Goal: Book appointment/travel/reservation

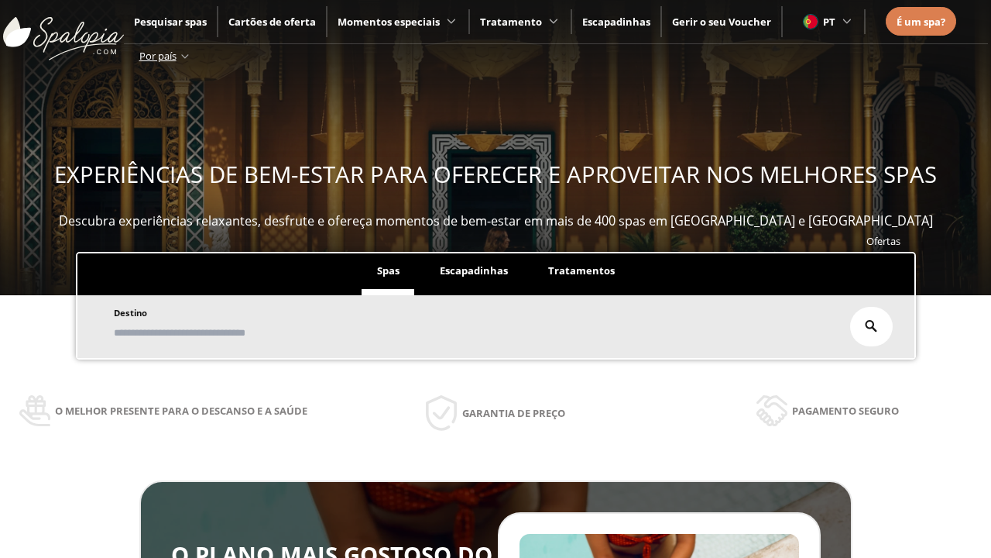
scroll to position [263, 0]
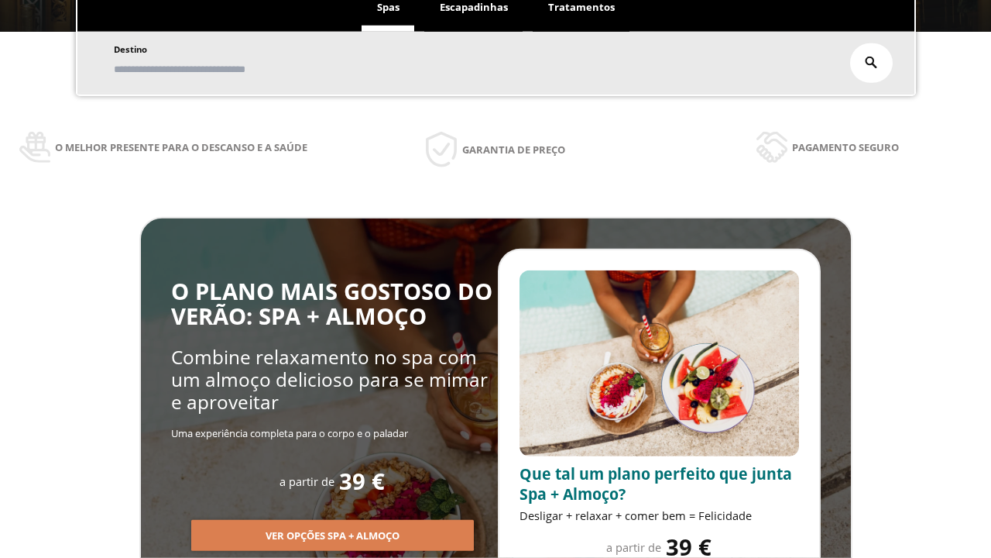
click at [474, 8] on span "Escapadinhas" at bounding box center [474, 7] width 68 height 14
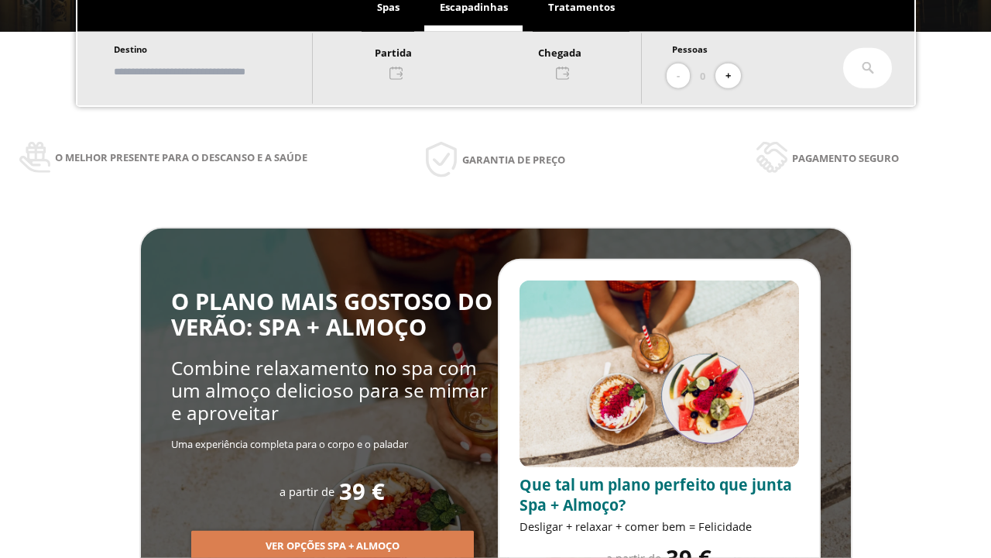
click at [218, 71] on input "text" at bounding box center [205, 71] width 193 height 27
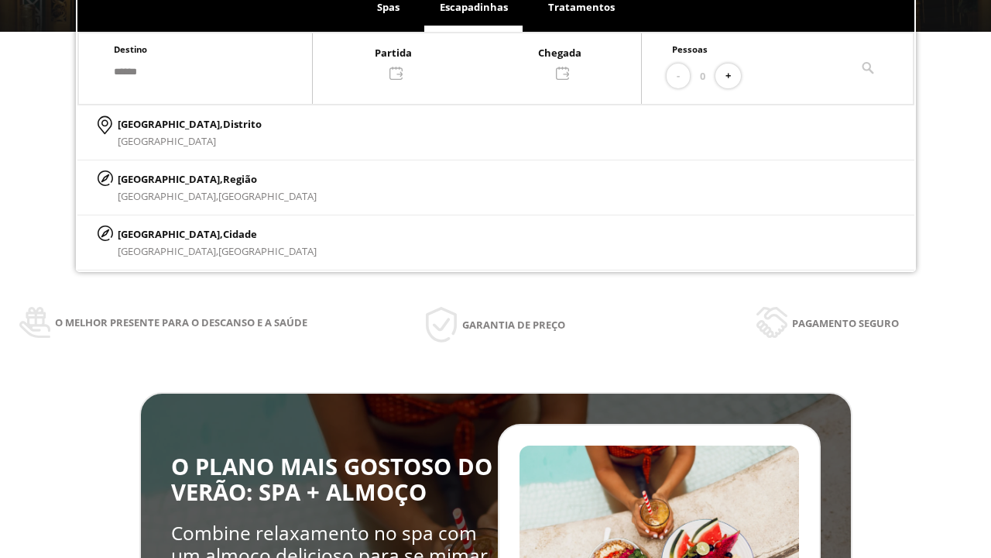
type input "******"
click at [155, 233] on p "[GEOGRAPHIC_DATA], Cidade" at bounding box center [217, 233] width 199 height 17
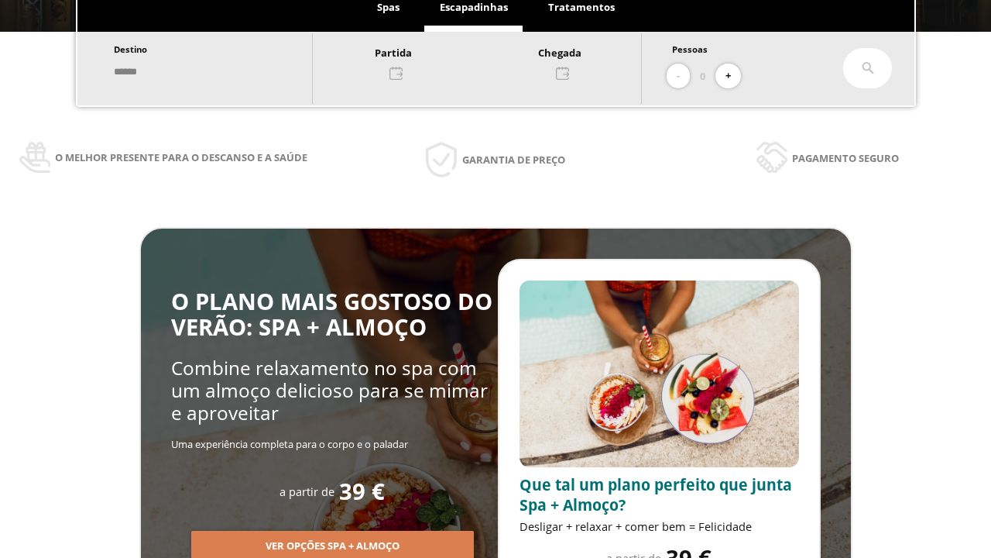
click at [493, 61] on div at bounding box center [477, 61] width 328 height 37
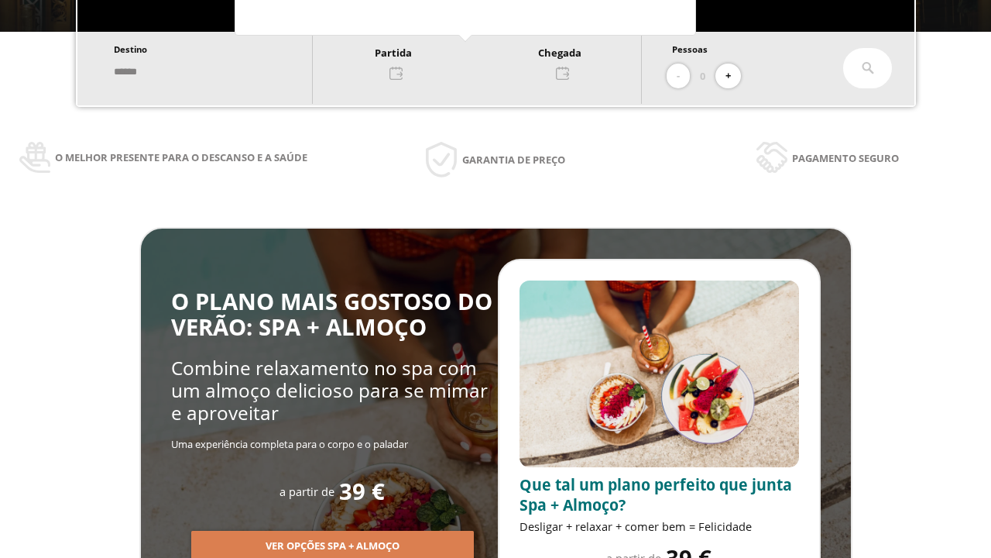
scroll to position [0, 0]
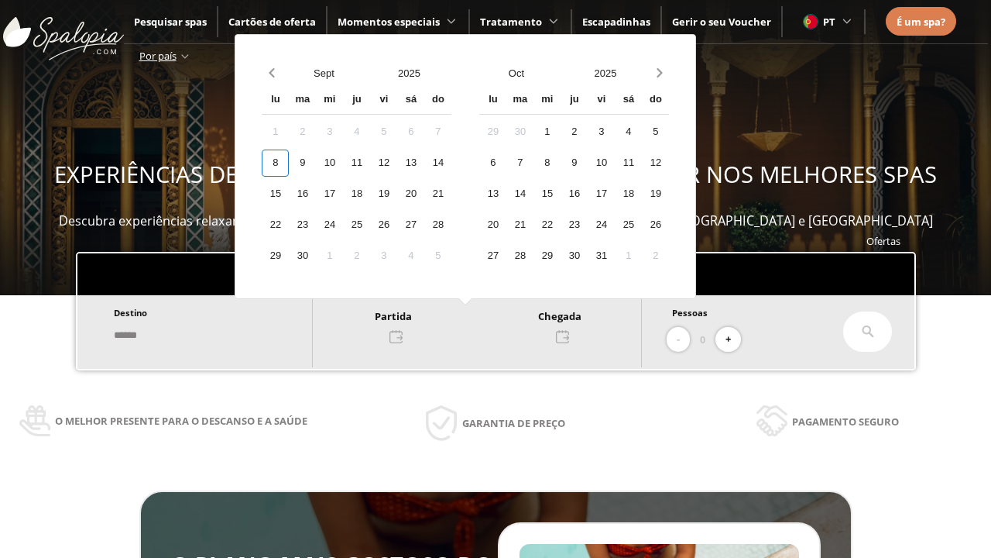
click at [343, 163] on div "10" at bounding box center [329, 162] width 27 height 27
click at [370, 163] on div "11" at bounding box center [356, 162] width 27 height 27
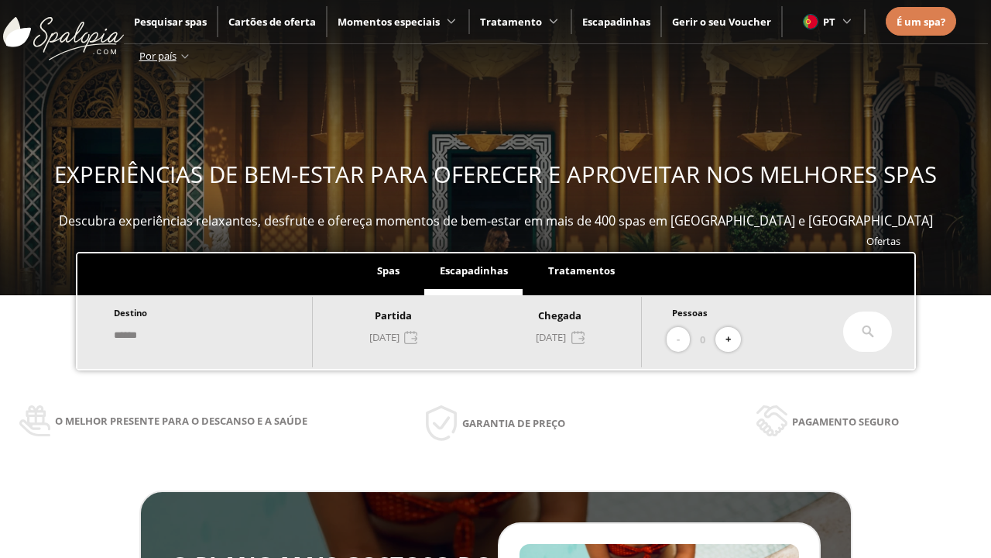
click at [734, 339] on button "+" at bounding box center [729, 340] width 26 height 26
click at [868, 332] on icon at bounding box center [868, 331] width 12 height 12
